Goal: Information Seeking & Learning: Get advice/opinions

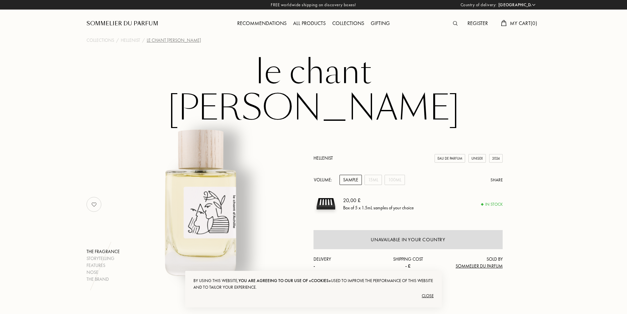
click at [534, 4] on select "[GEOGRAPHIC_DATA] [GEOGRAPHIC_DATA] [GEOGRAPHIC_DATA] [GEOGRAPHIC_DATA] [GEOGRA…" at bounding box center [516, 5] width 39 height 7
select select "UK"
click at [497, 2] on select "Afghanistan Albania Algeria Andorra Angola Anguilla Antartica Antigua and Barbu…" at bounding box center [516, 5] width 39 height 7
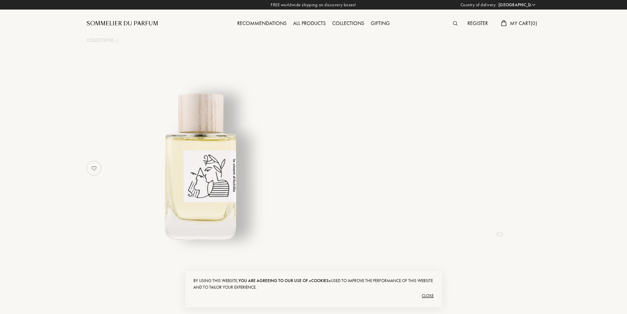
select select "UK"
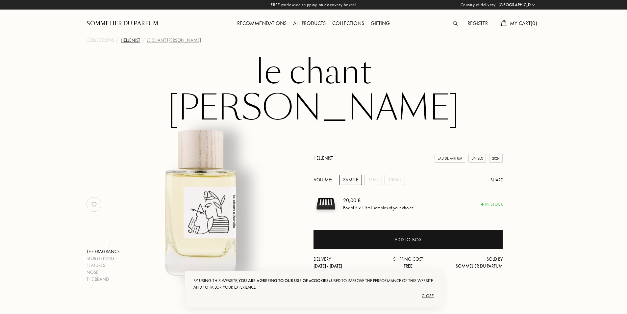
click at [131, 39] on div "Hellenist" at bounding box center [130, 40] width 19 height 7
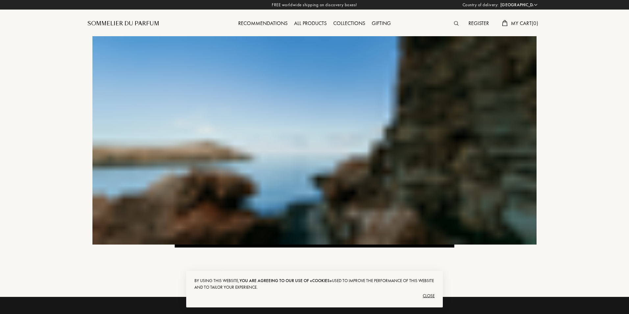
select select "UK"
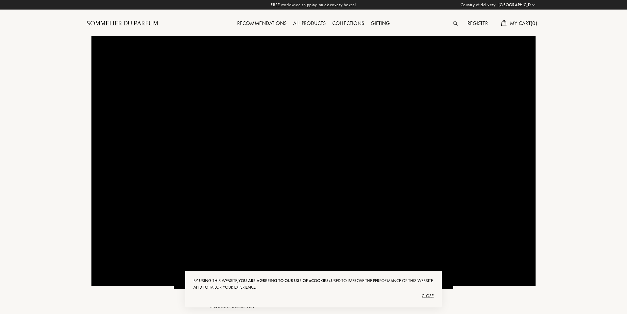
click at [265, 25] on div "Recommendations" at bounding box center [262, 23] width 56 height 9
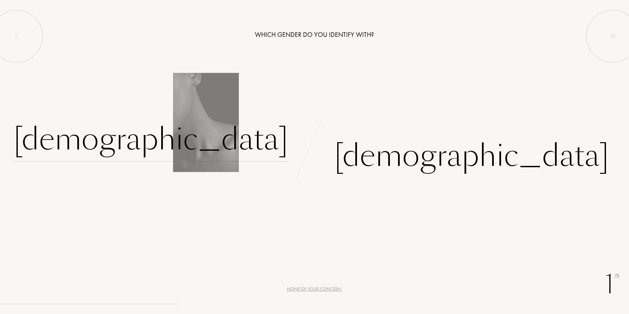
click at [252, 144] on div "Female" at bounding box center [150, 139] width 275 height 44
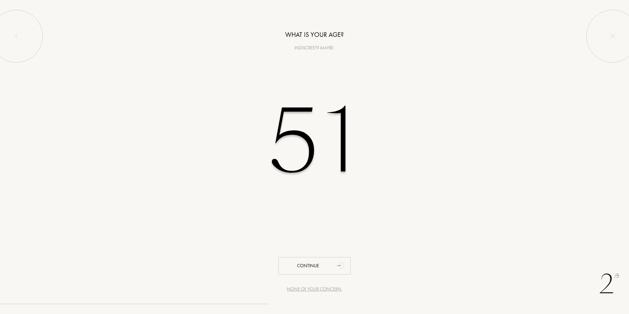
type input "51"
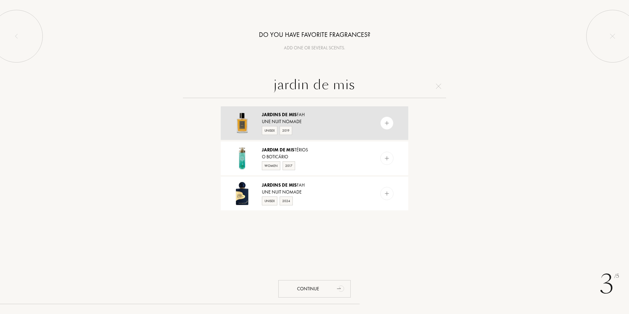
type input "jardin de mis"
click at [272, 116] on span "Jardins" at bounding box center [271, 115] width 19 height 6
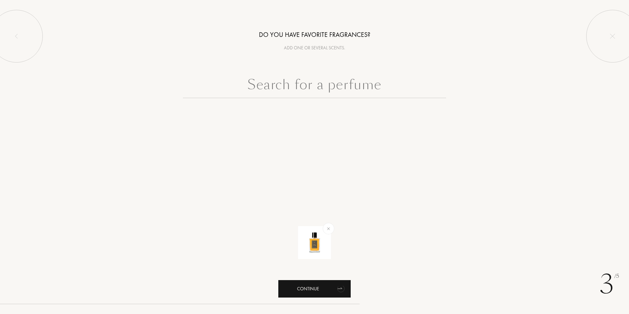
click at [302, 290] on div "Continue" at bounding box center [314, 288] width 72 height 17
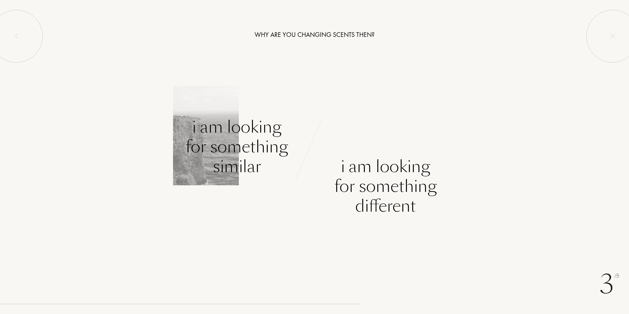
click at [259, 144] on div "I am looking for something similar" at bounding box center [237, 146] width 103 height 59
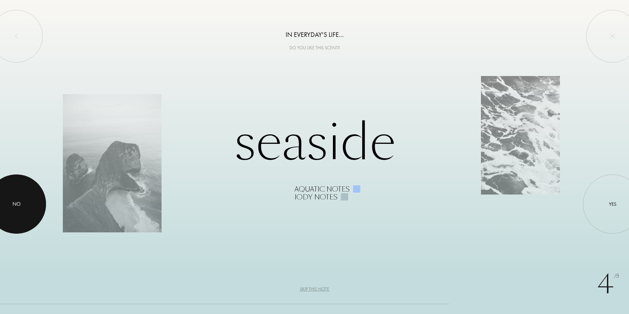
click at [20, 203] on div "No" at bounding box center [17, 204] width 8 height 8
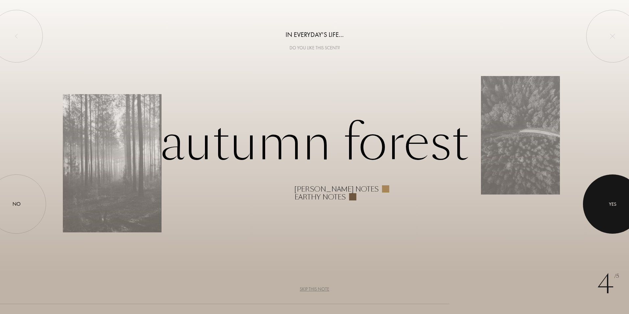
click at [609, 199] on div at bounding box center [612, 203] width 59 height 59
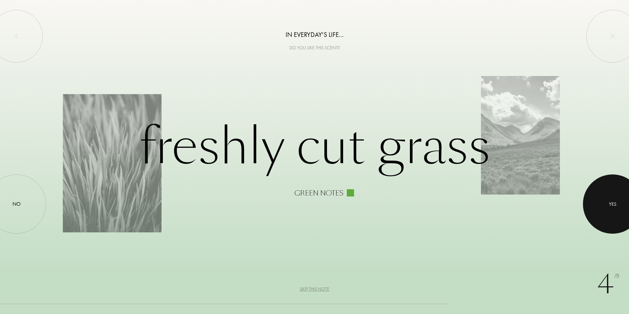
click at [616, 199] on div at bounding box center [612, 203] width 59 height 59
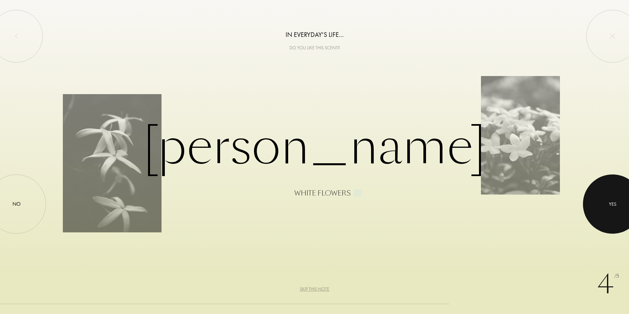
click at [616, 199] on div at bounding box center [612, 203] width 59 height 59
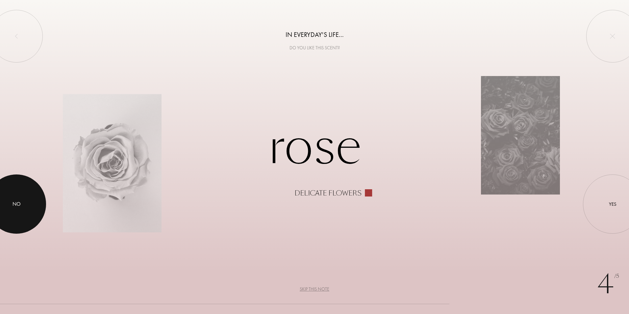
click at [14, 199] on div at bounding box center [16, 203] width 59 height 59
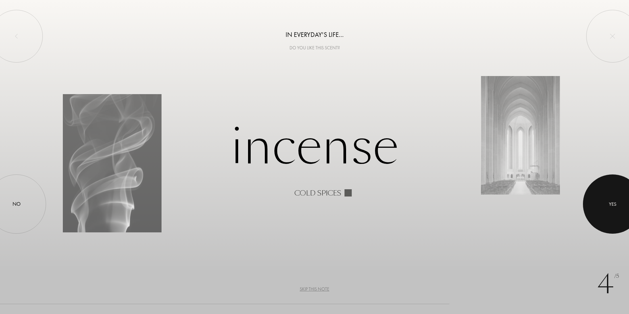
click at [613, 194] on div at bounding box center [612, 203] width 59 height 59
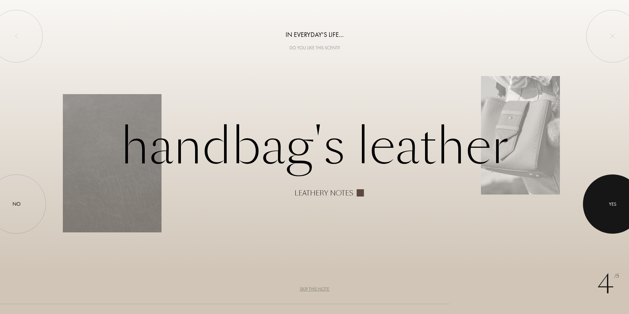
click at [613, 194] on div at bounding box center [612, 203] width 59 height 59
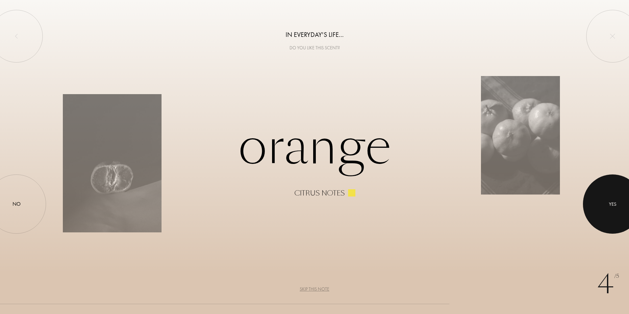
click at [613, 194] on div at bounding box center [612, 203] width 59 height 59
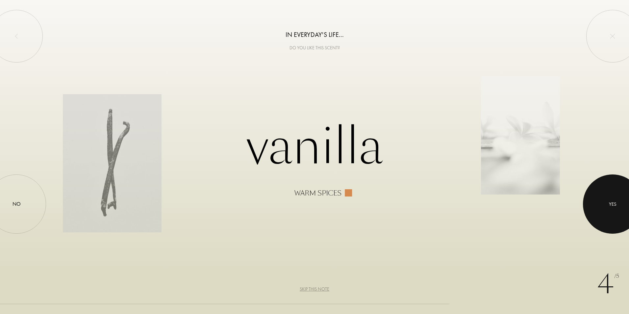
click at [613, 194] on div at bounding box center [612, 203] width 59 height 59
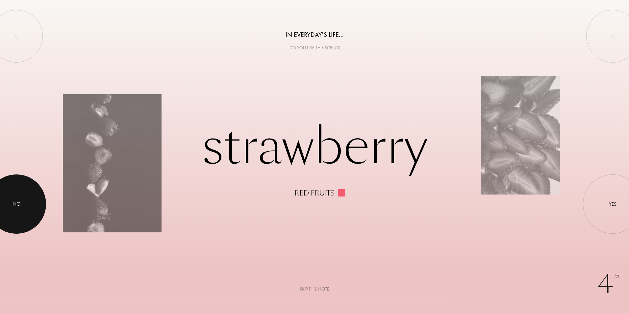
click at [22, 195] on div at bounding box center [16, 203] width 59 height 59
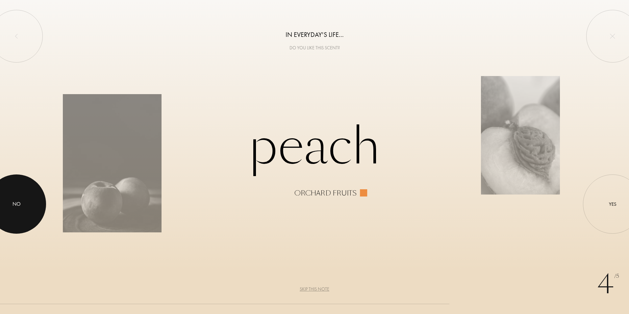
click at [21, 193] on div at bounding box center [16, 203] width 59 height 59
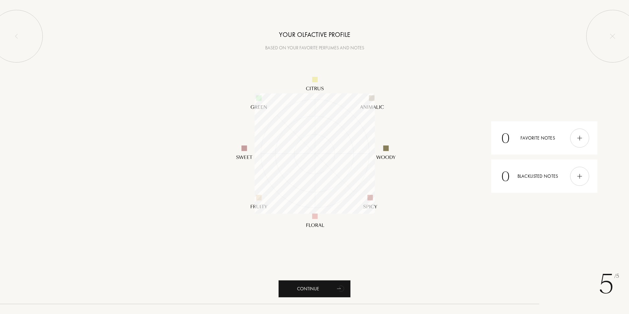
scroll to position [120, 120]
click at [307, 288] on div "Continue" at bounding box center [314, 288] width 72 height 17
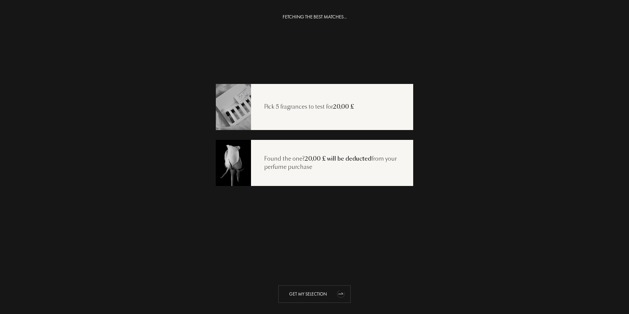
click at [314, 294] on div "Get my selection" at bounding box center [314, 293] width 72 height 17
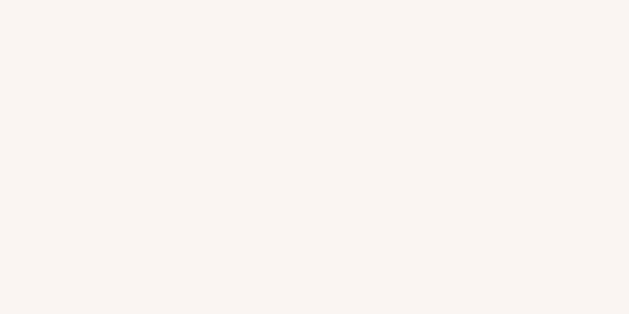
select select "UK"
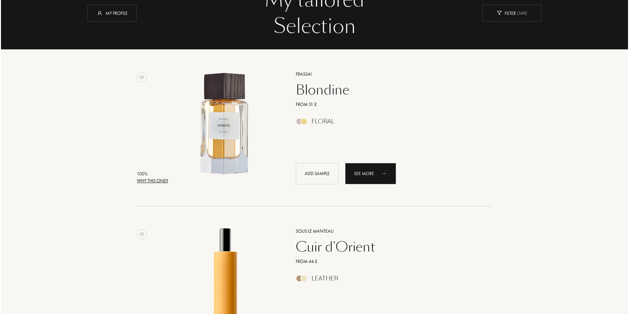
scroll to position [66, 0]
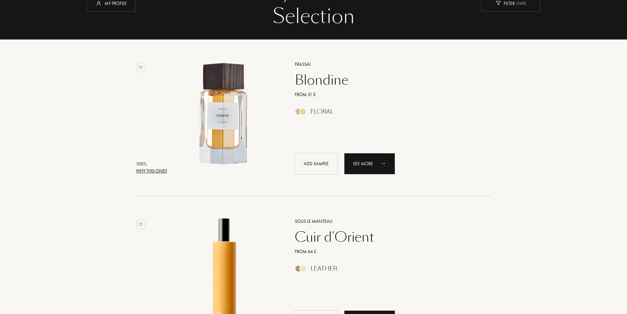
click at [158, 168] on div "Why this one?" at bounding box center [151, 171] width 31 height 7
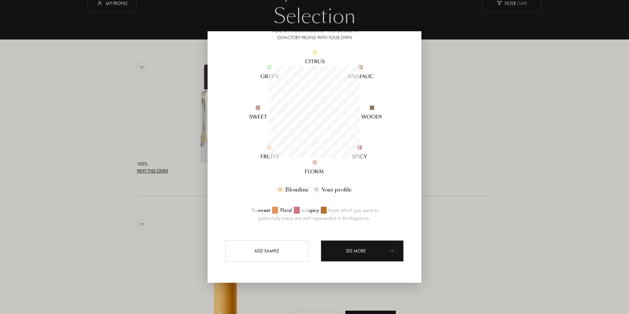
scroll to position [59, 0]
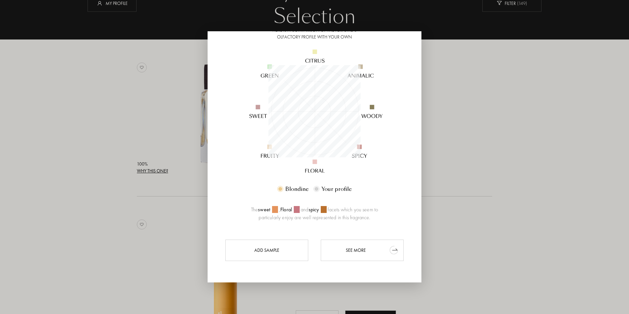
click at [368, 252] on div "See more" at bounding box center [362, 250] width 83 height 21
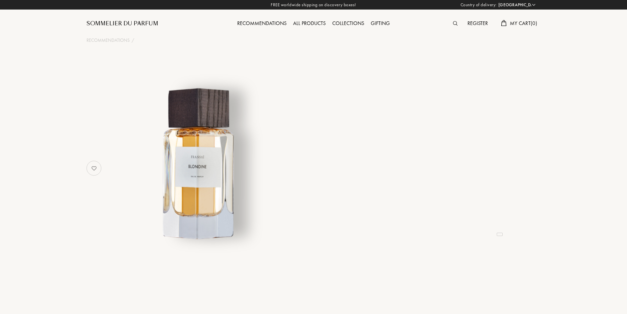
select select "UK"
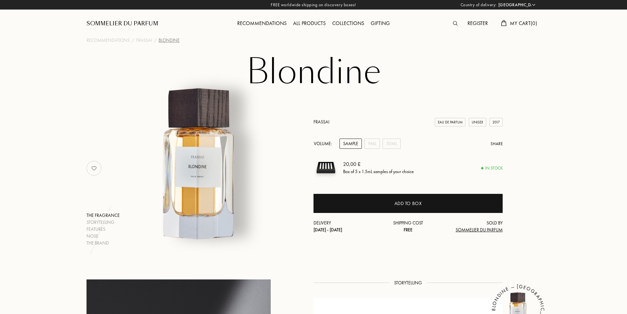
click at [317, 22] on div "All products" at bounding box center [309, 23] width 39 height 9
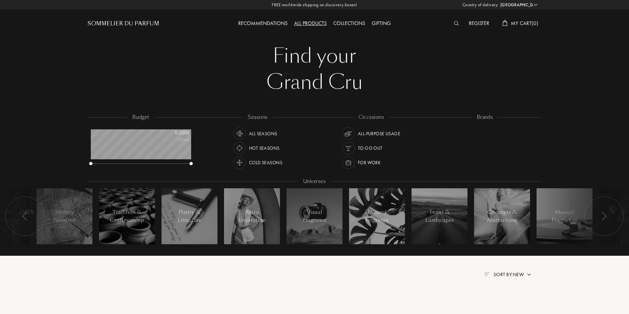
select select "UK"
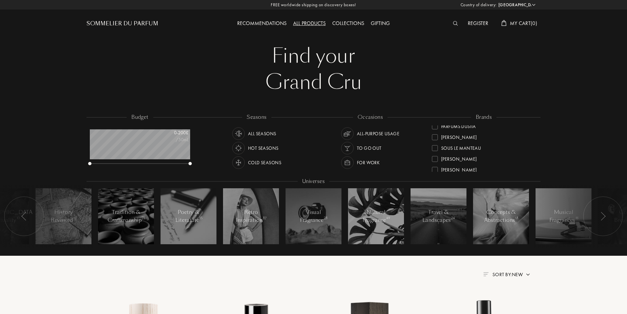
scroll to position [239, 0]
click at [462, 140] on div "Sous le Manteau" at bounding box center [461, 140] width 40 height 9
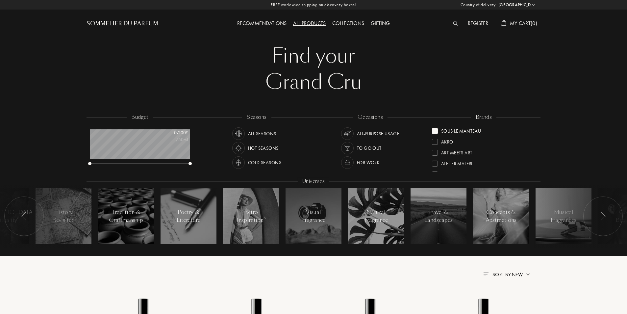
click at [435, 130] on div at bounding box center [435, 131] width 6 height 6
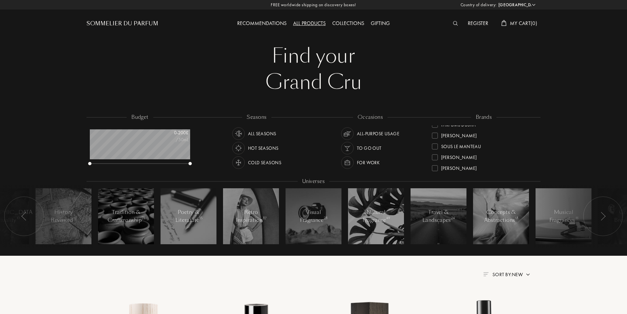
scroll to position [239, 0]
click at [470, 149] on div "[PERSON_NAME]" at bounding box center [459, 151] width 36 height 9
click at [436, 128] on div at bounding box center [435, 131] width 6 height 6
click at [440, 140] on div "Art Meets Art" at bounding box center [452, 140] width 40 height 9
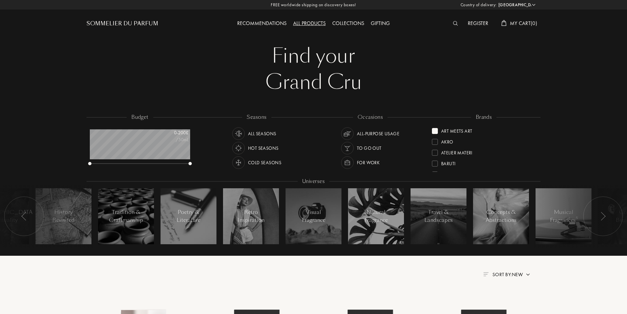
click at [436, 130] on div at bounding box center [435, 131] width 6 height 6
click at [438, 140] on div at bounding box center [435, 142] width 6 height 6
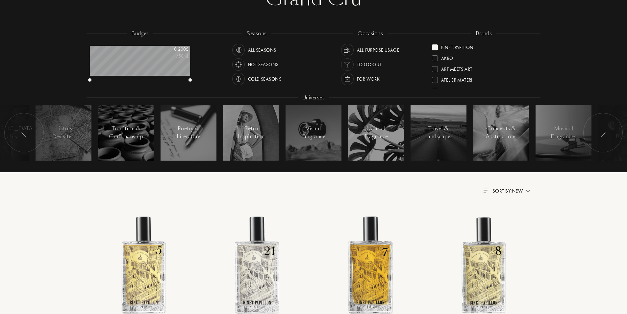
scroll to position [33, 0]
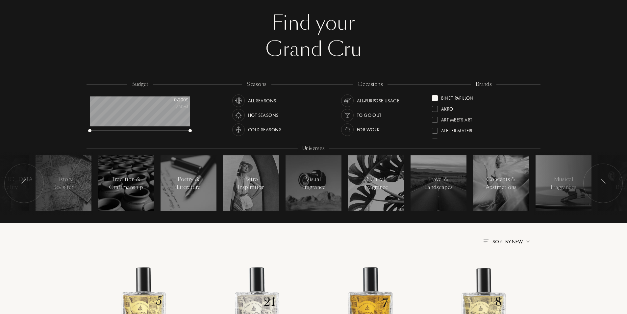
click at [434, 99] on div at bounding box center [435, 98] width 6 height 6
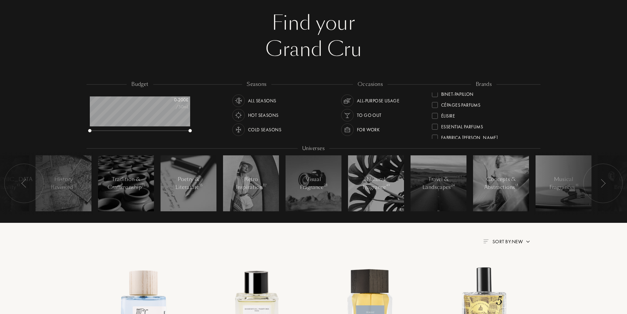
scroll to position [66, 0]
click at [438, 117] on div "Fabbrica [PERSON_NAME]" at bounding box center [465, 118] width 66 height 9
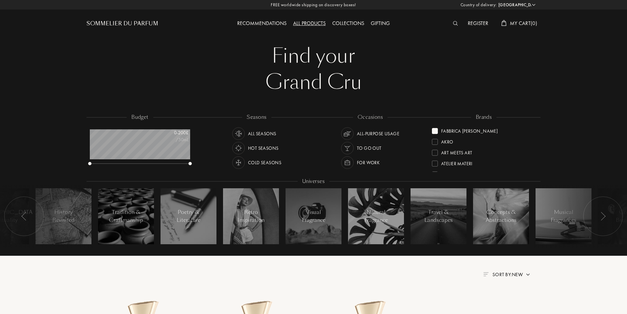
click at [436, 132] on div at bounding box center [435, 131] width 6 height 6
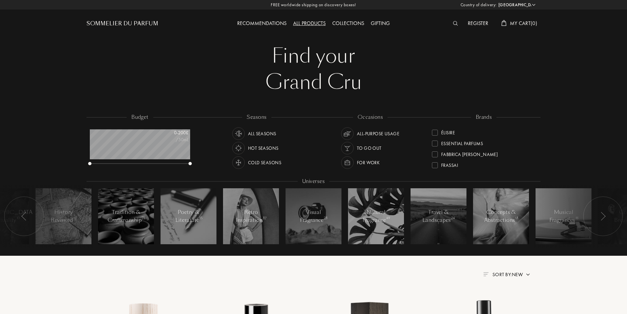
scroll to position [132, 0]
click at [435, 150] on div at bounding box center [435, 151] width 6 height 6
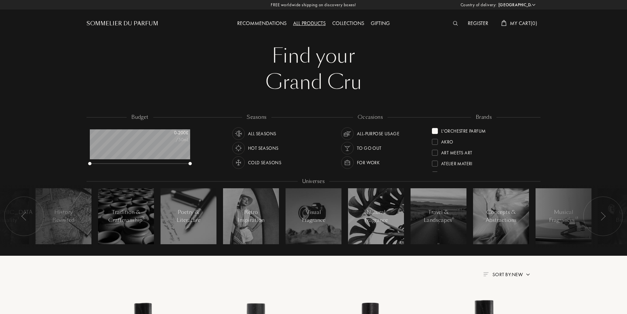
click at [434, 131] on div at bounding box center [435, 131] width 6 height 6
